Goal: Information Seeking & Learning: Learn about a topic

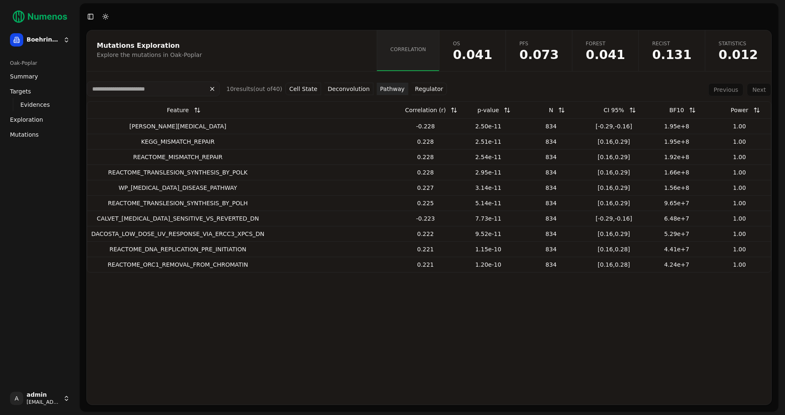
click at [426, 49] on span "Correlation" at bounding box center [408, 49] width 36 height 7
click at [29, 134] on span "Mutations" at bounding box center [24, 134] width 29 height 8
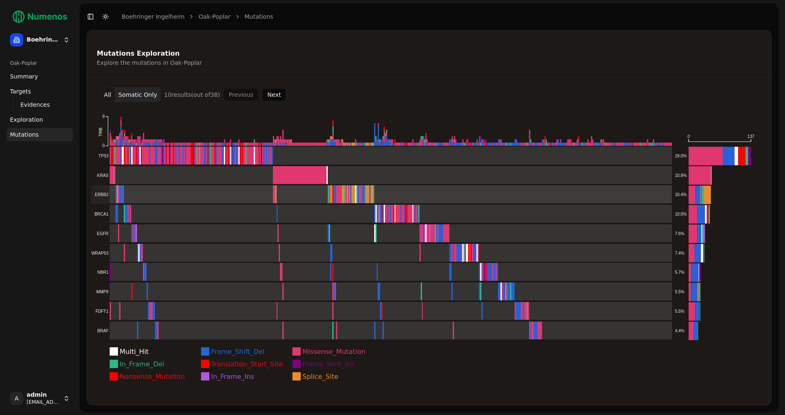
click at [190, 196] on rect at bounding box center [381, 194] width 581 height 18
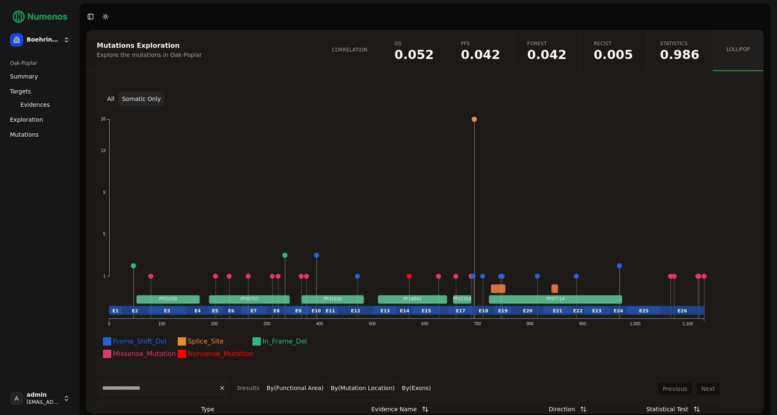
click at [110, 98] on button "All" at bounding box center [110, 98] width 15 height 15
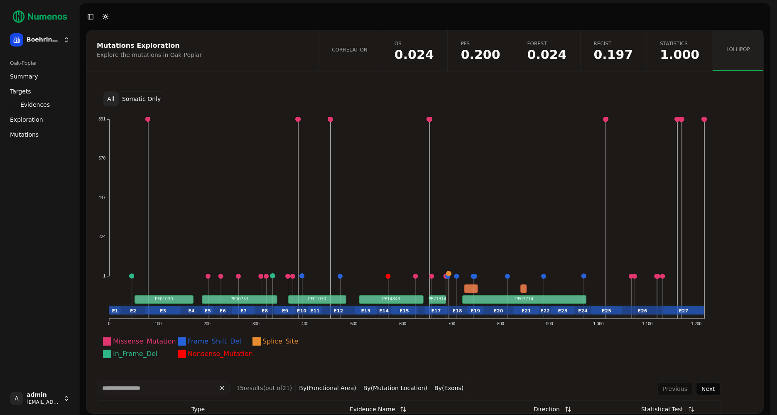
click at [141, 98] on button "Somatic Only" at bounding box center [141, 98] width 46 height 15
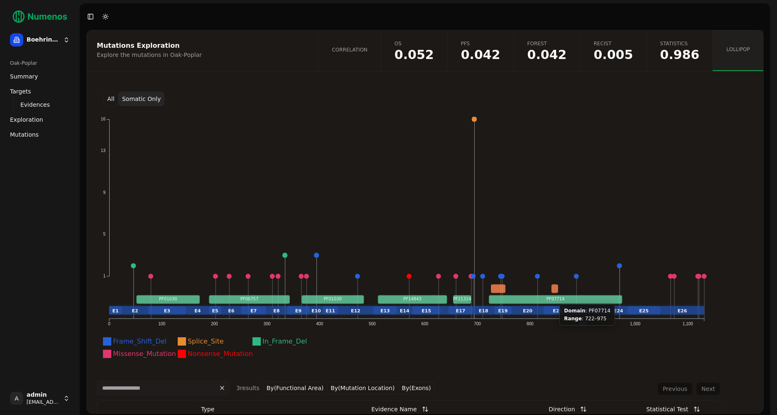
click at [554, 298] on text "PF07714" at bounding box center [555, 298] width 18 height 5
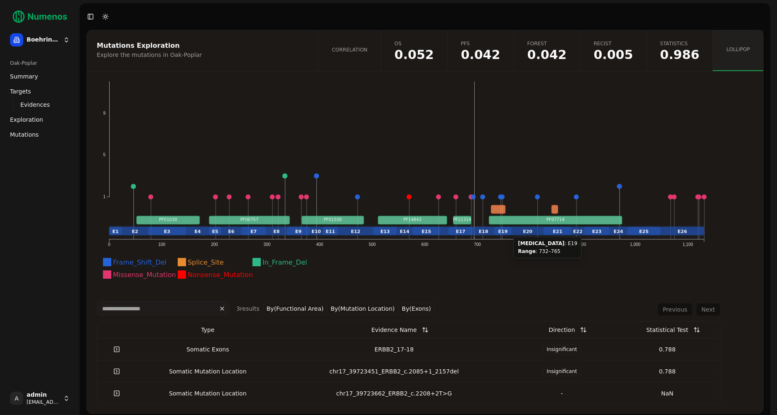
scroll to position [8, 0]
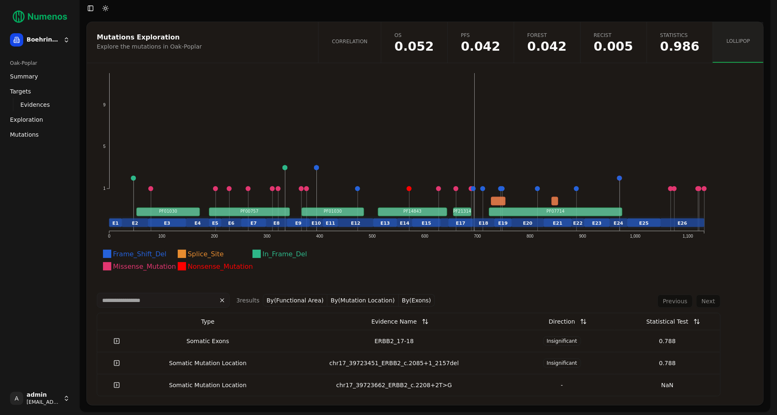
click at [369, 48] on link "Correlation" at bounding box center [349, 42] width 63 height 41
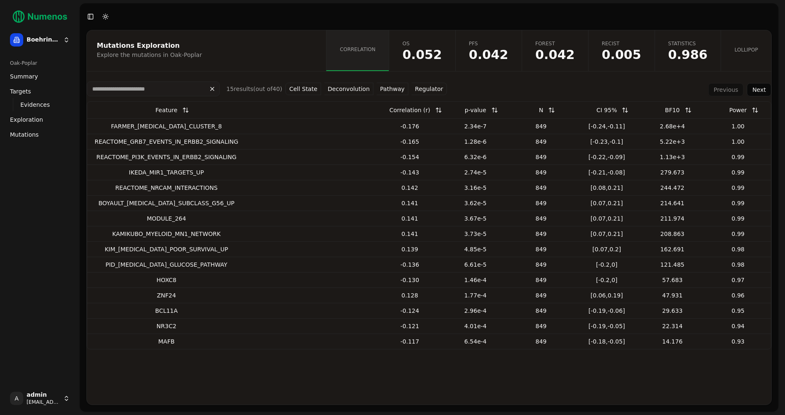
click at [383, 88] on button "Pathway" at bounding box center [392, 89] width 32 height 12
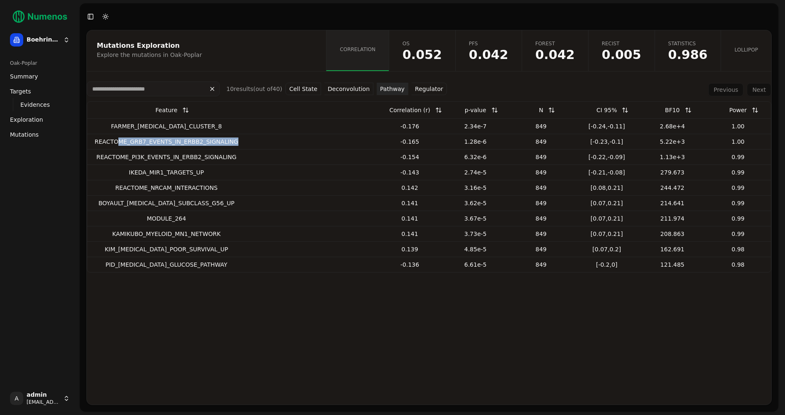
drag, startPoint x: 120, startPoint y: 144, endPoint x: 236, endPoint y: 141, distance: 116.3
click at [236, 141] on div "REACTOME_GRB7_EVENTS_IN_ERBB2_SIGNALING" at bounding box center [166, 141] width 152 height 8
drag, startPoint x: 129, startPoint y: 142, endPoint x: 144, endPoint y: 142, distance: 14.5
click at [144, 142] on div "REACTOME_GRB7_EVENTS_IN_ERBB2_SIGNALING" at bounding box center [166, 141] width 152 height 8
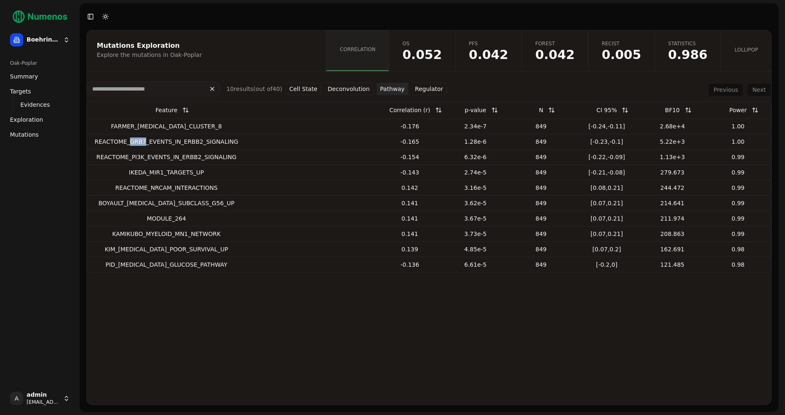
copy div "GRB7"
click at [25, 132] on span "Mutations" at bounding box center [24, 134] width 29 height 8
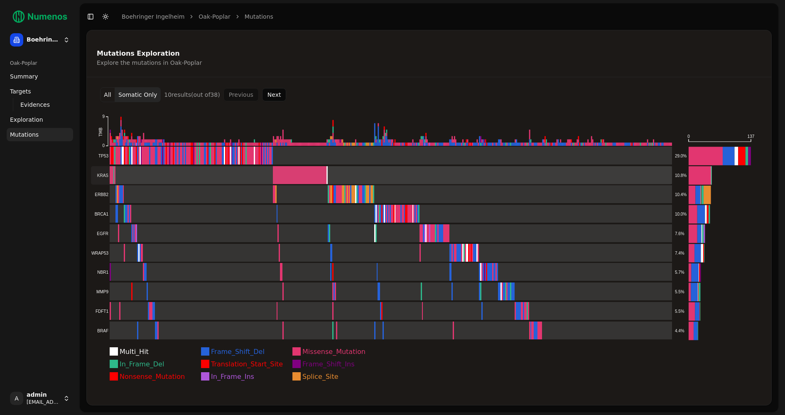
click at [147, 174] on rect at bounding box center [381, 175] width 581 height 18
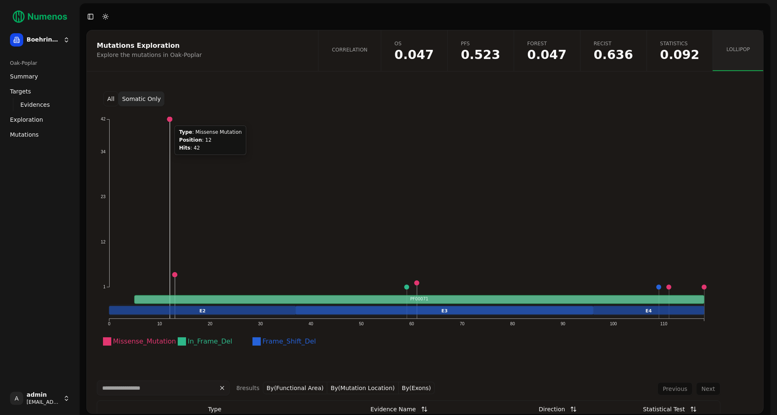
click at [169, 120] on circle at bounding box center [169, 119] width 5 height 5
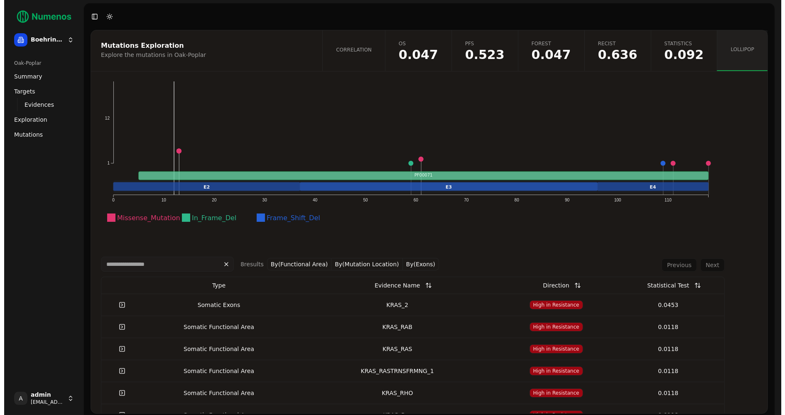
scroll to position [131, 0]
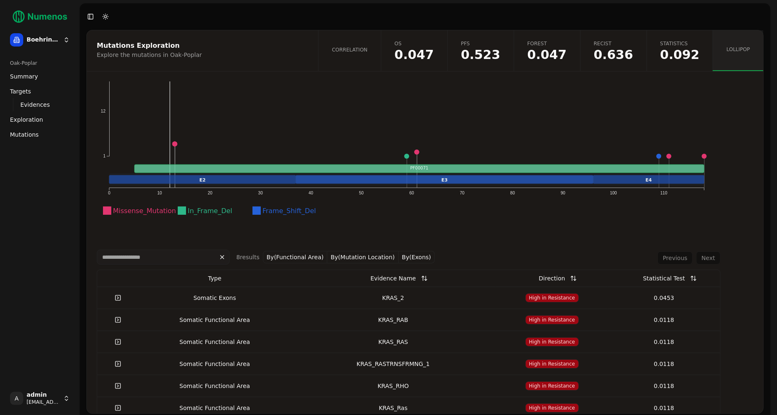
click at [362, 299] on div "KRAS_2" at bounding box center [392, 297] width 199 height 8
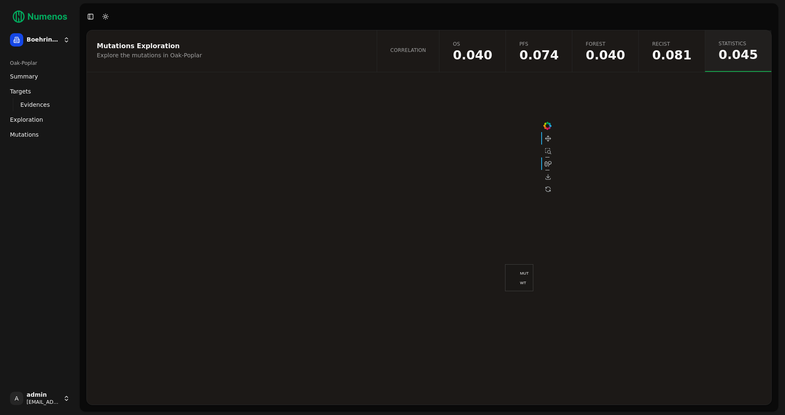
click at [424, 47] on span "Correlation" at bounding box center [408, 50] width 36 height 7
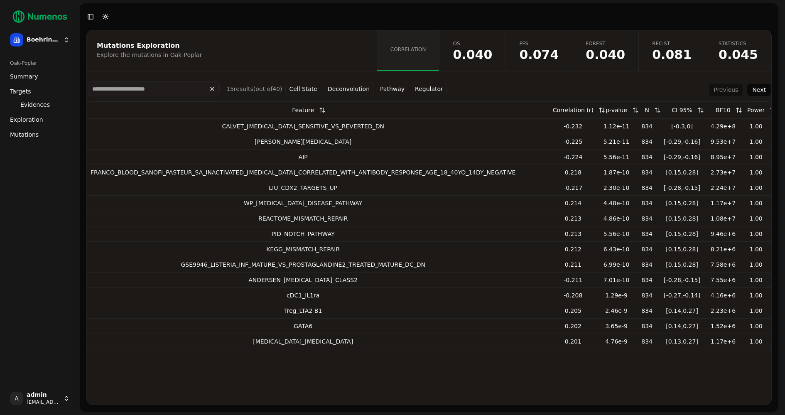
click at [420, 89] on button "Regulator" at bounding box center [428, 89] width 35 height 12
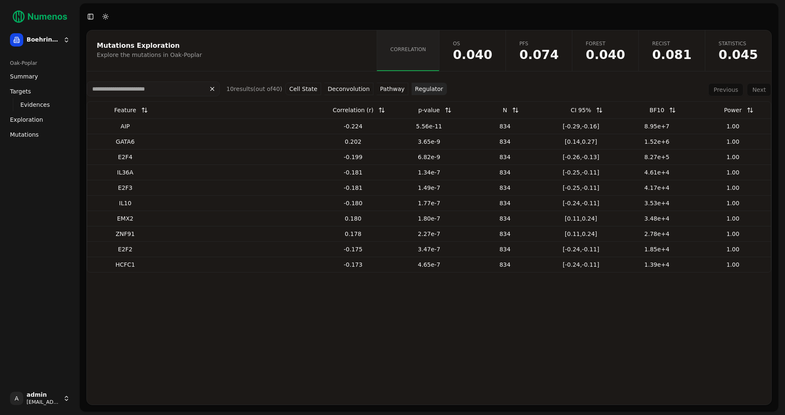
click at [31, 132] on span "Mutations" at bounding box center [24, 134] width 29 height 8
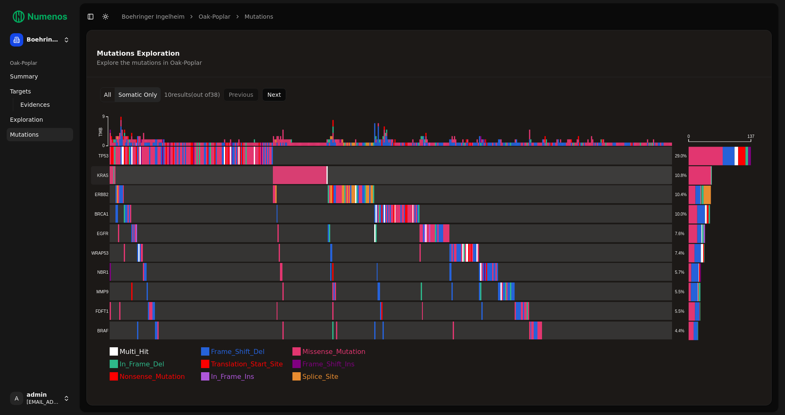
click at [117, 178] on rect at bounding box center [381, 175] width 581 height 18
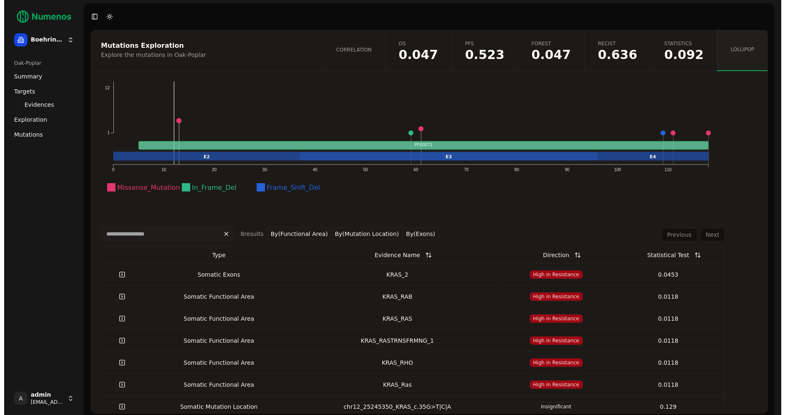
scroll to position [145, 0]
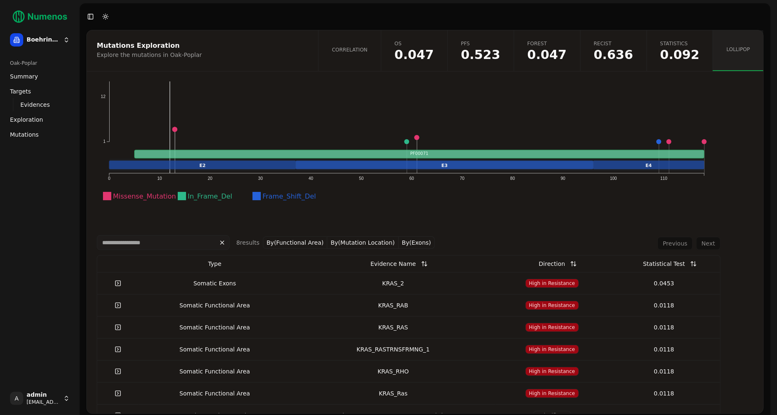
click at [370, 286] on div "KRAS_2" at bounding box center [392, 283] width 199 height 8
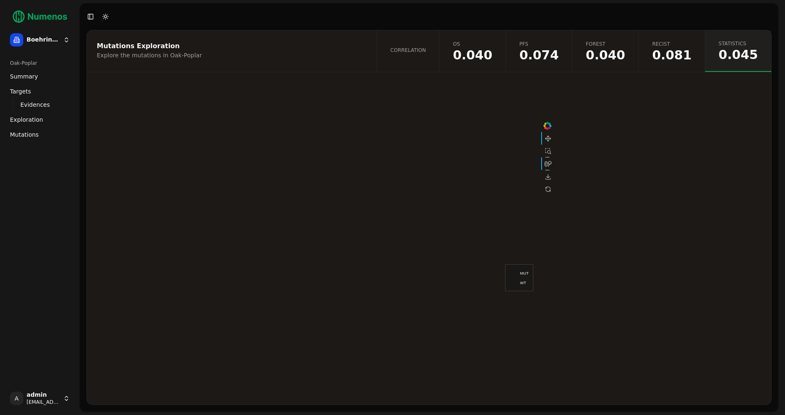
click at [436, 46] on link "Correlation" at bounding box center [407, 51] width 63 height 42
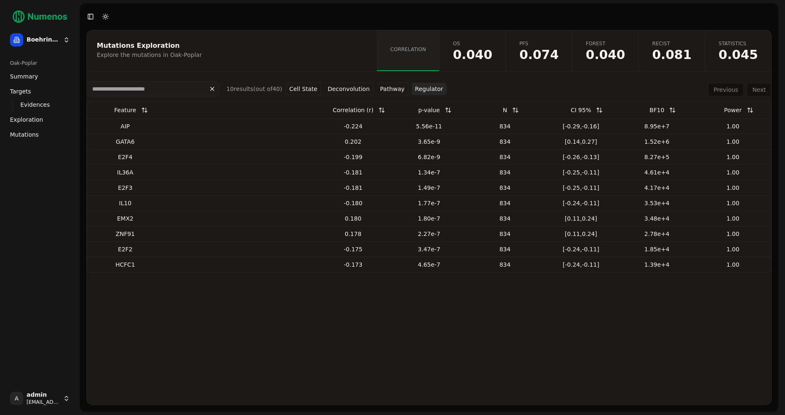
click at [376, 87] on button "Pathway" at bounding box center [392, 89] width 32 height 12
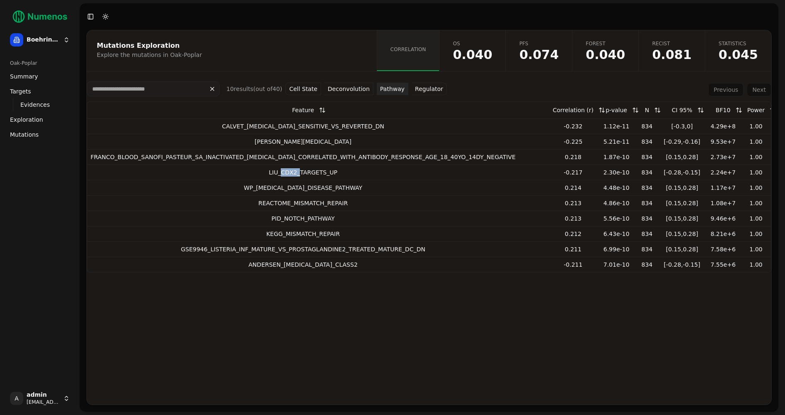
drag, startPoint x: 279, startPoint y: 171, endPoint x: 297, endPoint y: 172, distance: 18.3
click at [297, 172] on div "LIU_CDX2_TARGETS_UP" at bounding box center [302, 172] width 425 height 8
copy div "CDX2_"
drag, startPoint x: 288, startPoint y: 246, endPoint x: 339, endPoint y: 247, distance: 50.7
click at [339, 247] on div "GSE9946_LISTERIA_INF_MATURE_VS_PROSTAGLANDINE2_TREATED_MATURE_DC_DN" at bounding box center [302, 249] width 425 height 8
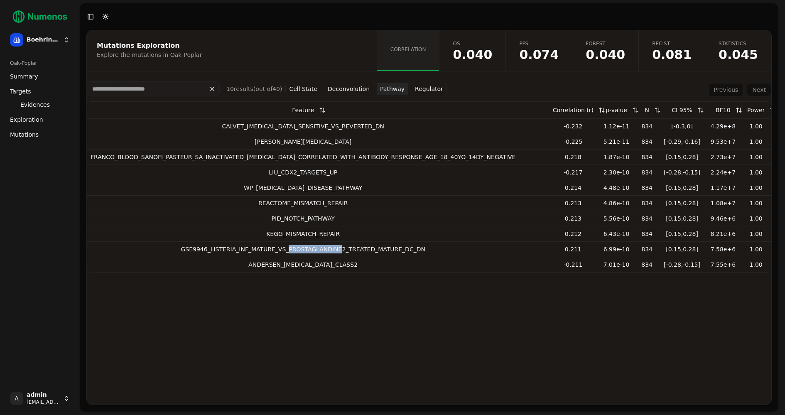
copy div "PROSTAGLANDINE"
click at [303, 86] on button "Cell State" at bounding box center [303, 89] width 36 height 12
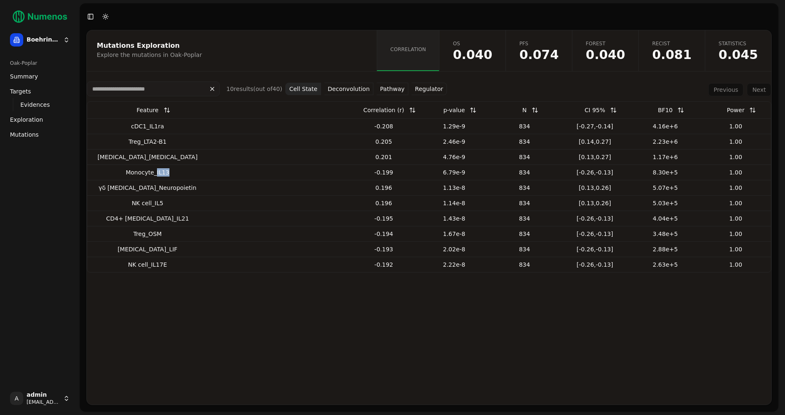
drag, startPoint x: 137, startPoint y: 172, endPoint x: 153, endPoint y: 172, distance: 15.4
click at [153, 172] on div "Monocyte_IL13" at bounding box center [147, 172] width 114 height 8
click at [343, 89] on button "Deconvolution" at bounding box center [348, 89] width 49 height 12
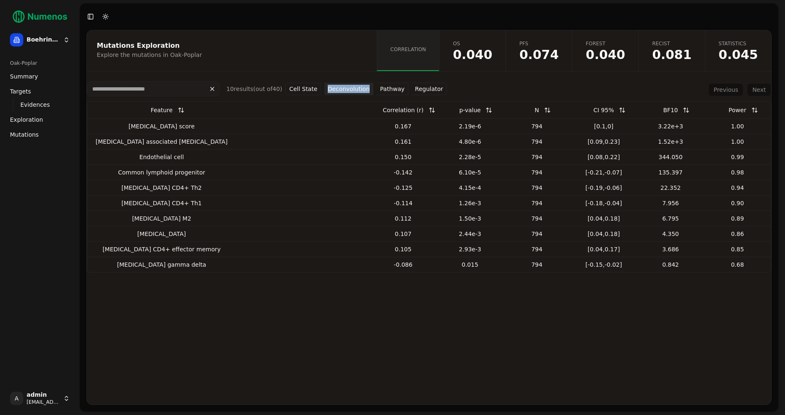
click at [492, 56] on span "0.040" at bounding box center [471, 55] width 39 height 12
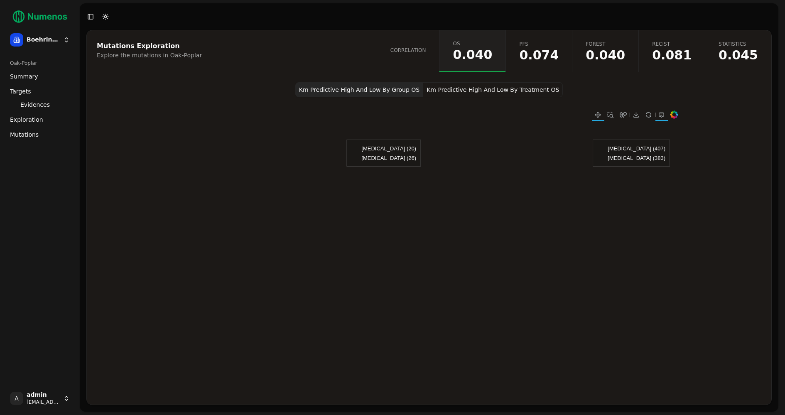
click at [490, 86] on button "Km Predictive High And Low By Treatment OS" at bounding box center [492, 89] width 139 height 15
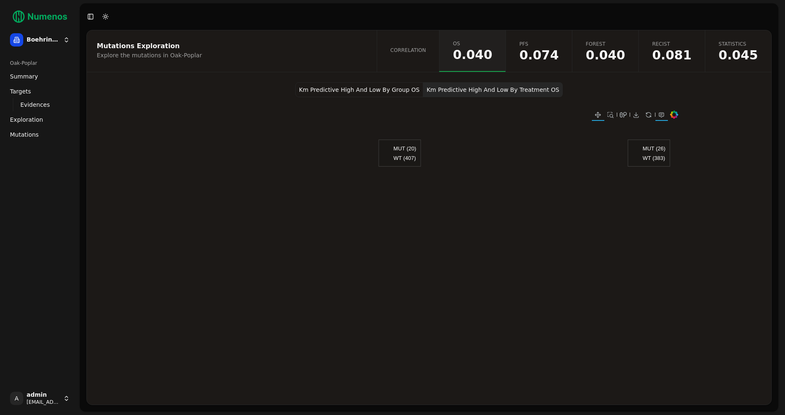
click at [550, 47] on link "PFS 0.074" at bounding box center [538, 51] width 66 height 42
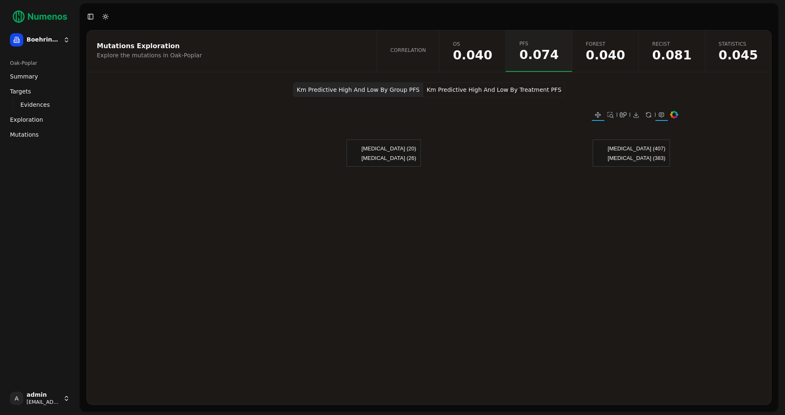
click at [505, 92] on button "Km Predictive High And Low By Treatment PFS" at bounding box center [494, 89] width 142 height 15
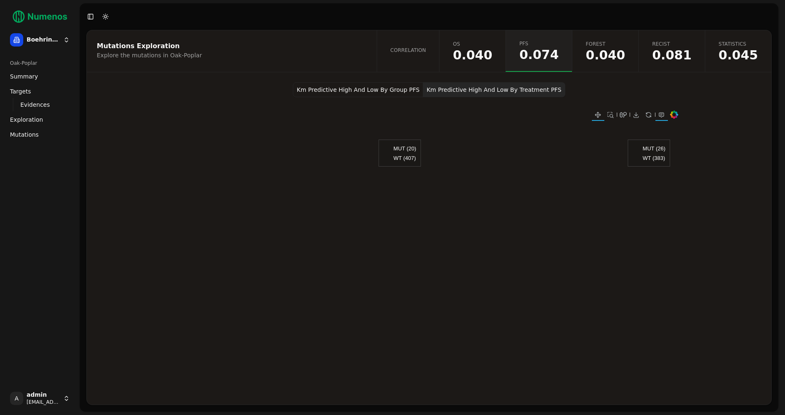
click at [36, 136] on span "Mutations" at bounding box center [24, 134] width 29 height 8
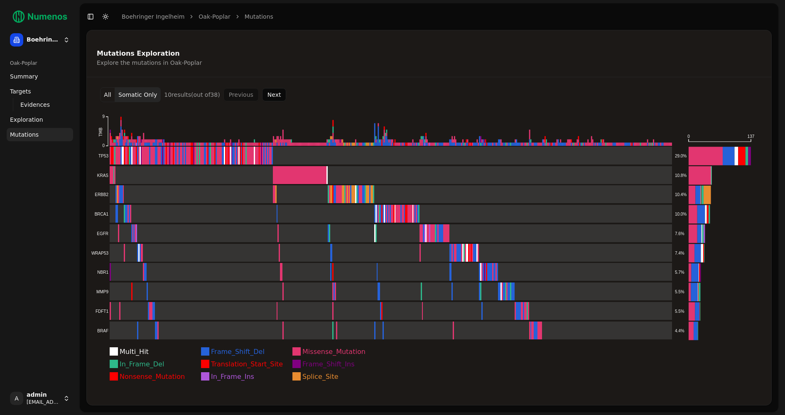
click at [108, 97] on button "All" at bounding box center [107, 94] width 15 height 15
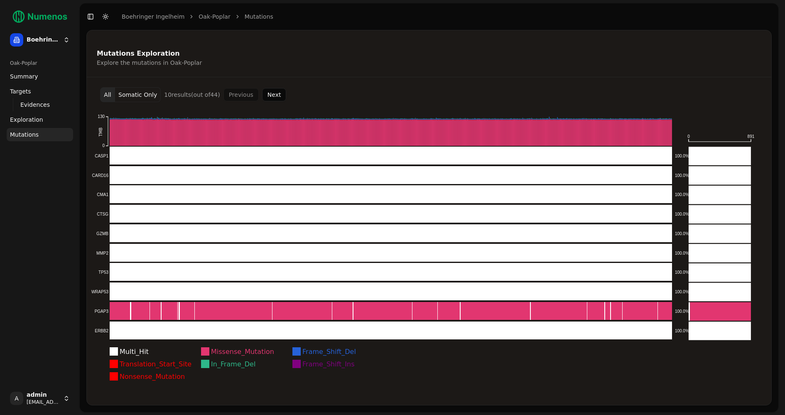
click at [133, 93] on button "Somatic Only" at bounding box center [138, 94] width 46 height 15
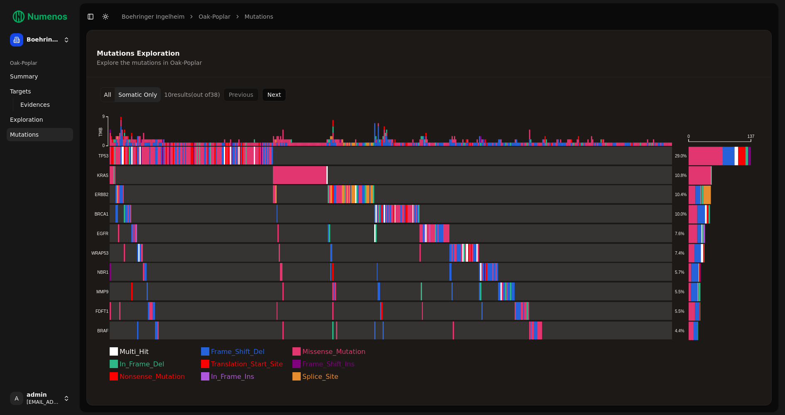
click at [276, 95] on button "Next" at bounding box center [274, 94] width 24 height 13
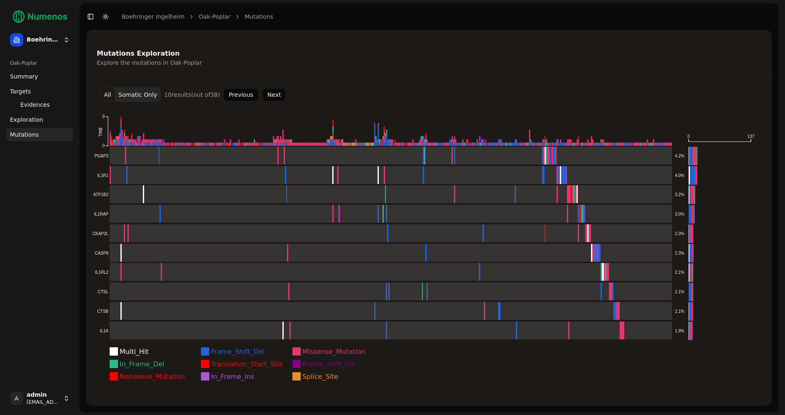
click at [276, 95] on button "Next" at bounding box center [274, 94] width 24 height 13
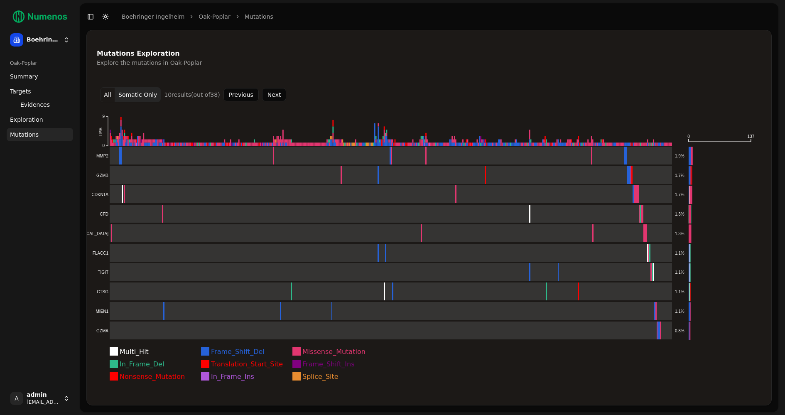
click at [276, 95] on button "Next" at bounding box center [274, 94] width 24 height 13
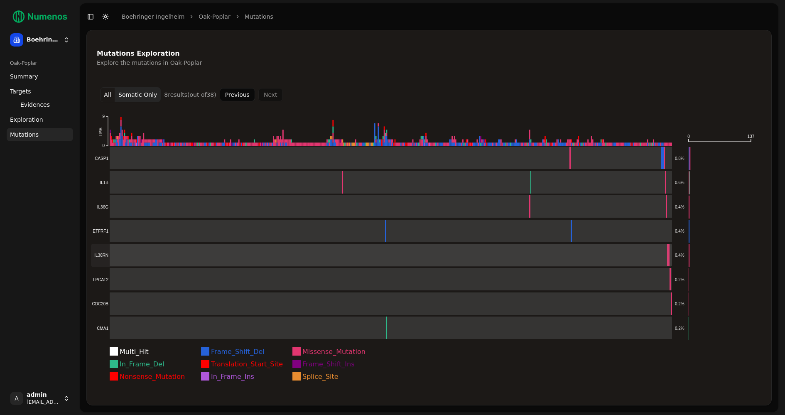
click at [206, 254] on rect at bounding box center [381, 255] width 581 height 23
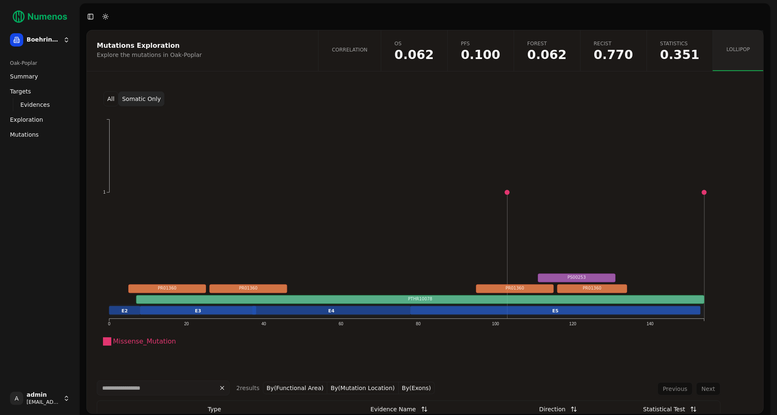
click at [113, 100] on button "All" at bounding box center [110, 98] width 15 height 15
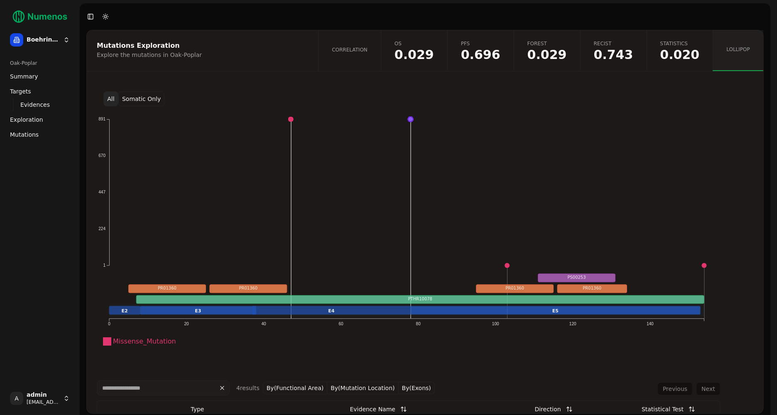
click at [20, 138] on span "Mutations" at bounding box center [24, 134] width 29 height 8
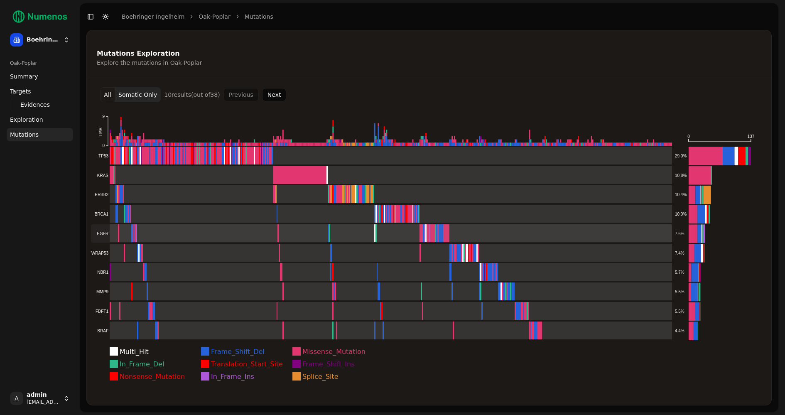
click at [229, 225] on rect at bounding box center [381, 233] width 581 height 18
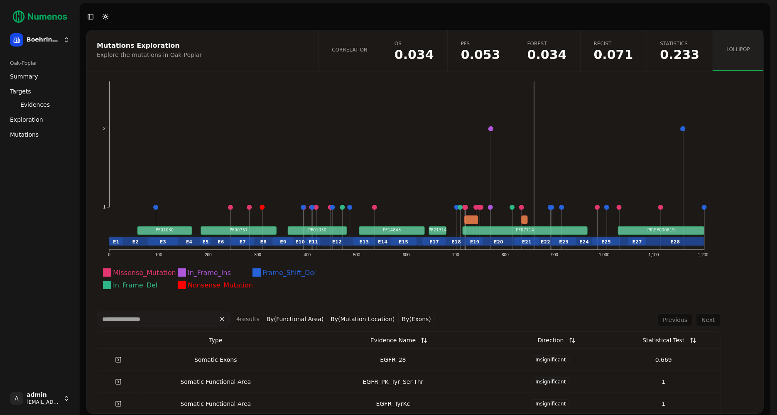
scroll to position [68, 0]
click at [476, 232] on rect at bounding box center [524, 231] width 125 height 8
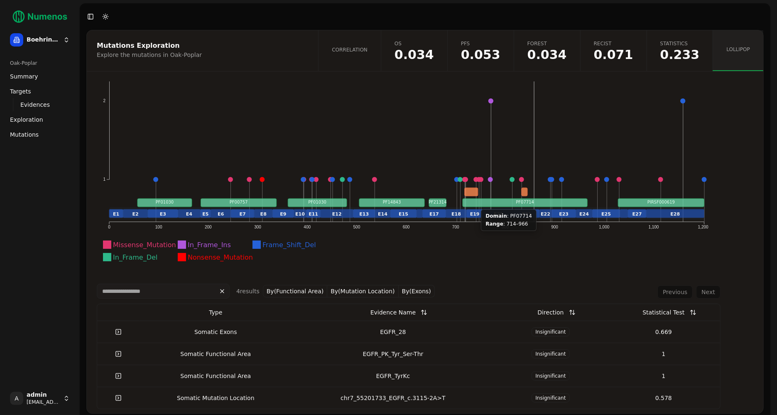
scroll to position [101, 0]
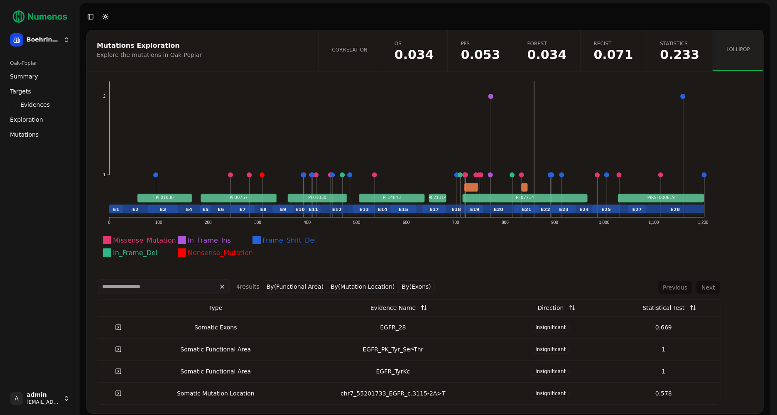
click at [668, 312] on div "Statistical Test" at bounding box center [663, 307] width 42 height 15
click at [685, 308] on button at bounding box center [692, 307] width 17 height 15
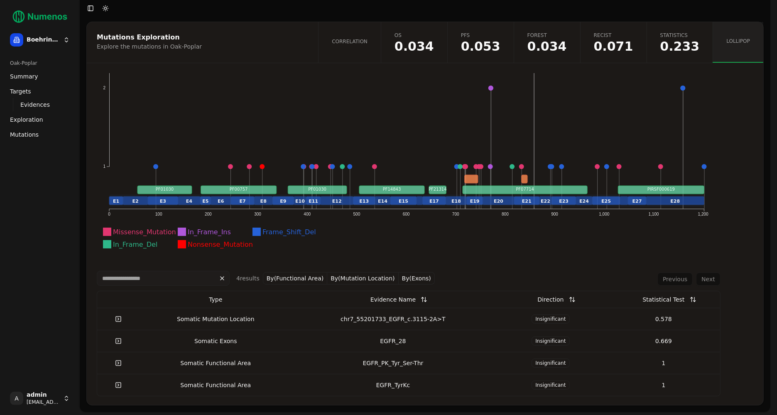
click at [367, 43] on span "Correlation" at bounding box center [350, 41] width 36 height 7
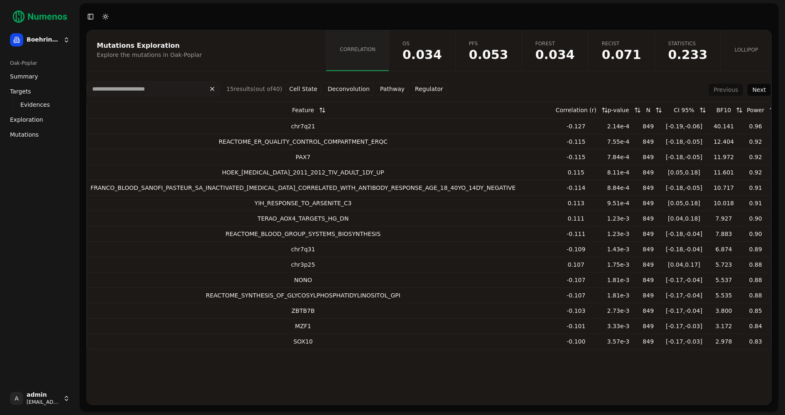
click at [398, 92] on button "Pathway" at bounding box center [392, 89] width 32 height 12
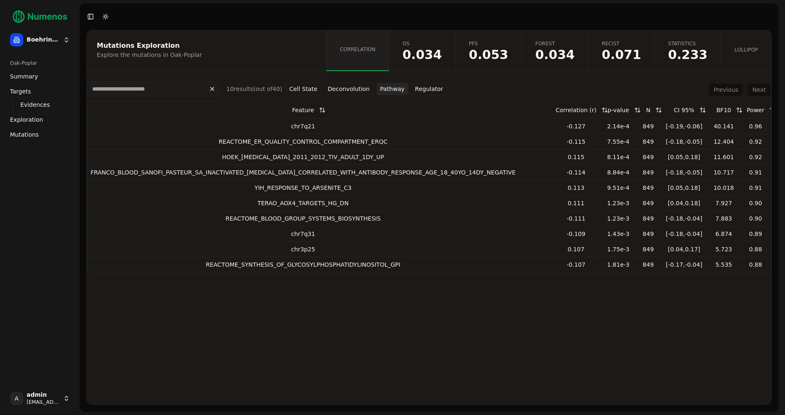
click at [302, 124] on div "chr7q21" at bounding box center [302, 126] width 425 height 8
copy div "chr7q21"
